Goal: Information Seeking & Learning: Learn about a topic

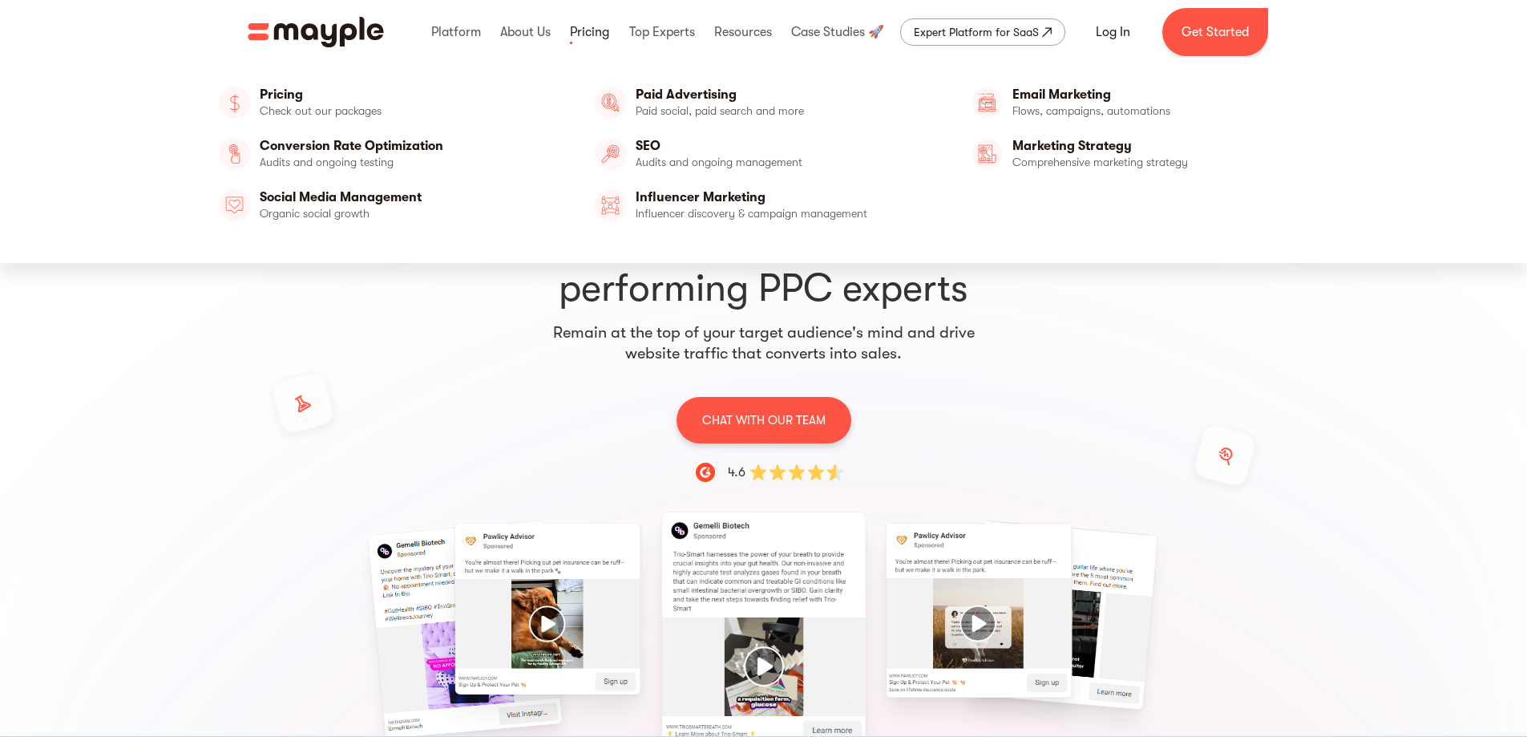
click at [598, 27] on link at bounding box center [589, 31] width 47 height 51
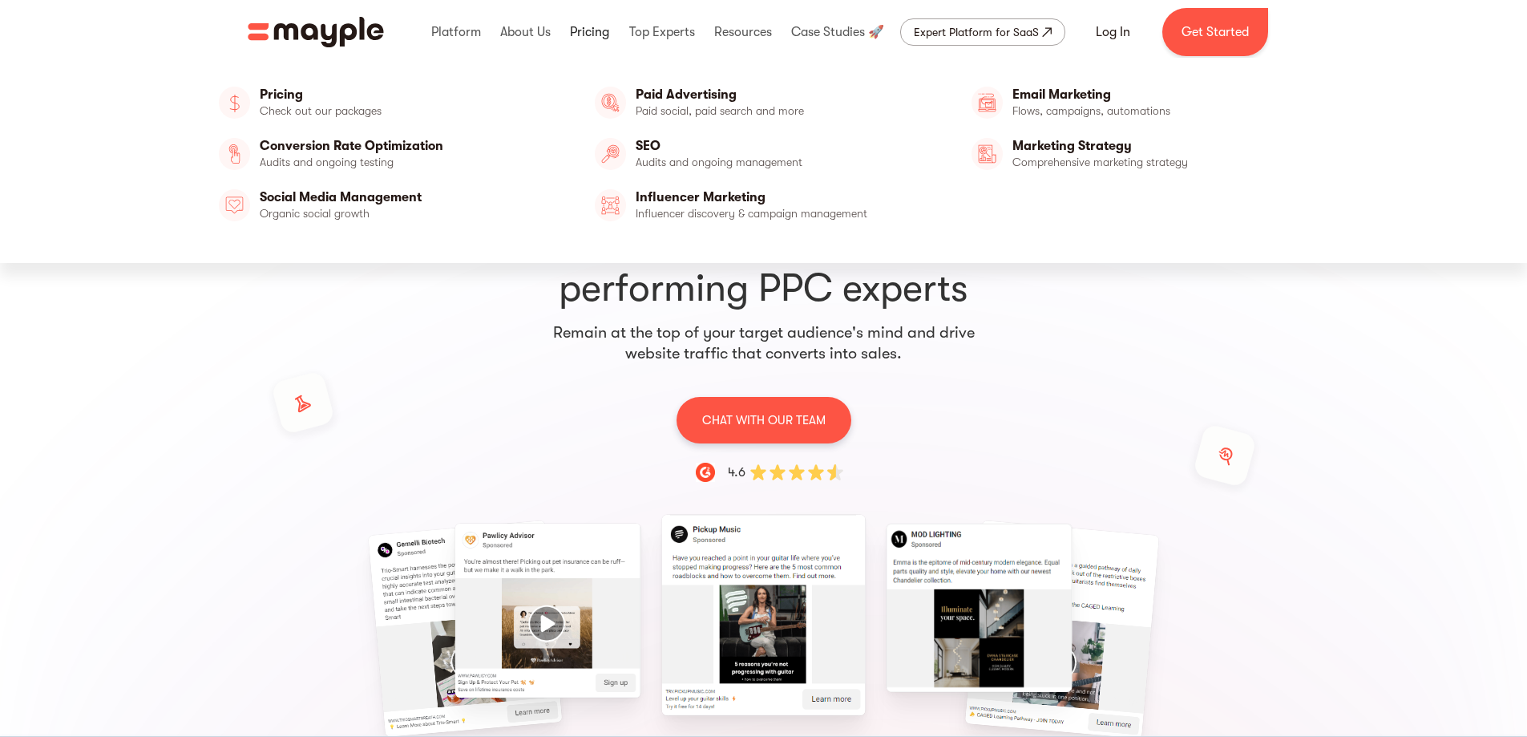
click at [580, 30] on link at bounding box center [589, 31] width 47 height 51
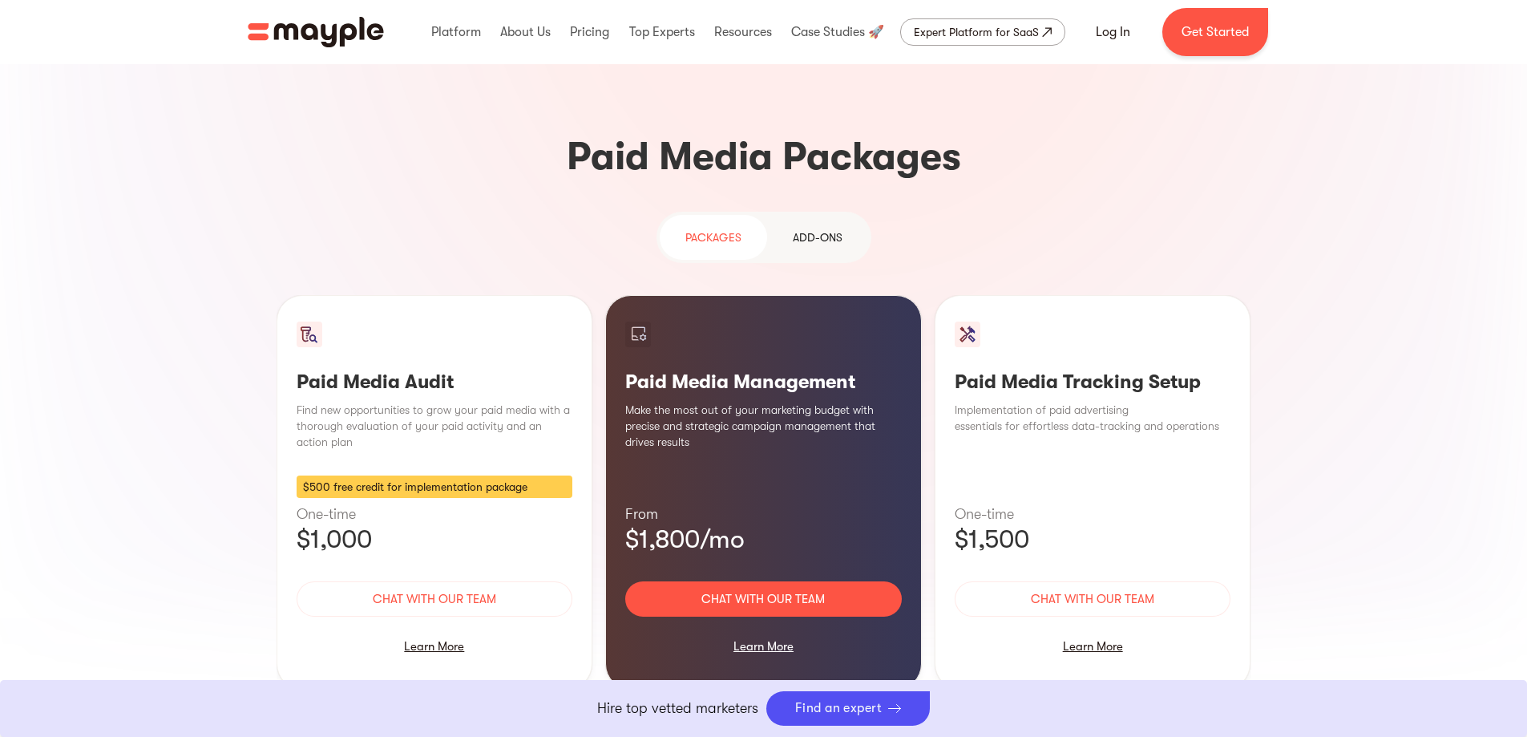
scroll to position [1363, 0]
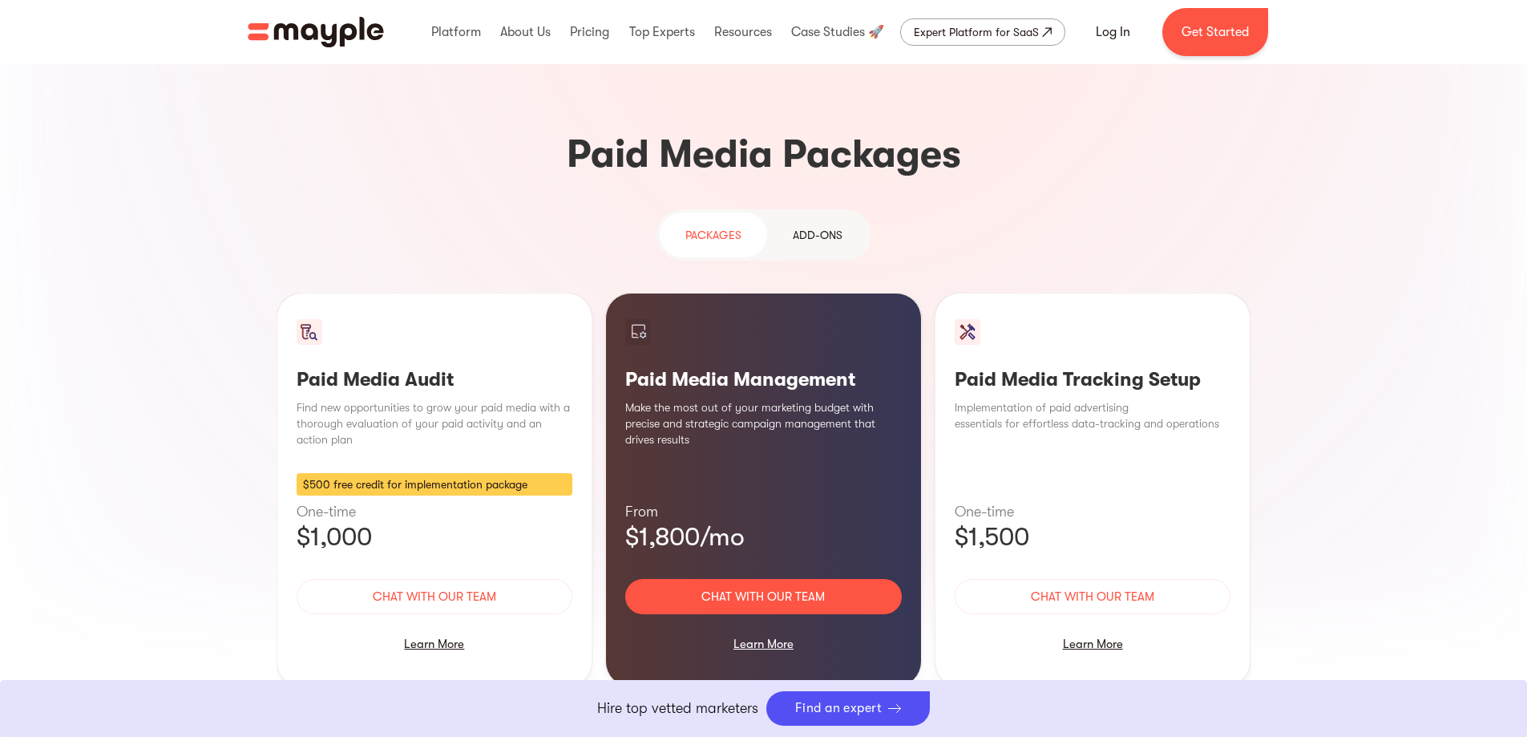
drag, startPoint x: 1103, startPoint y: 517, endPoint x: 1135, endPoint y: 499, distance: 37.0
click at [1103, 627] on div "Learn More" at bounding box center [1093, 644] width 277 height 34
